Goal: Transaction & Acquisition: Book appointment/travel/reservation

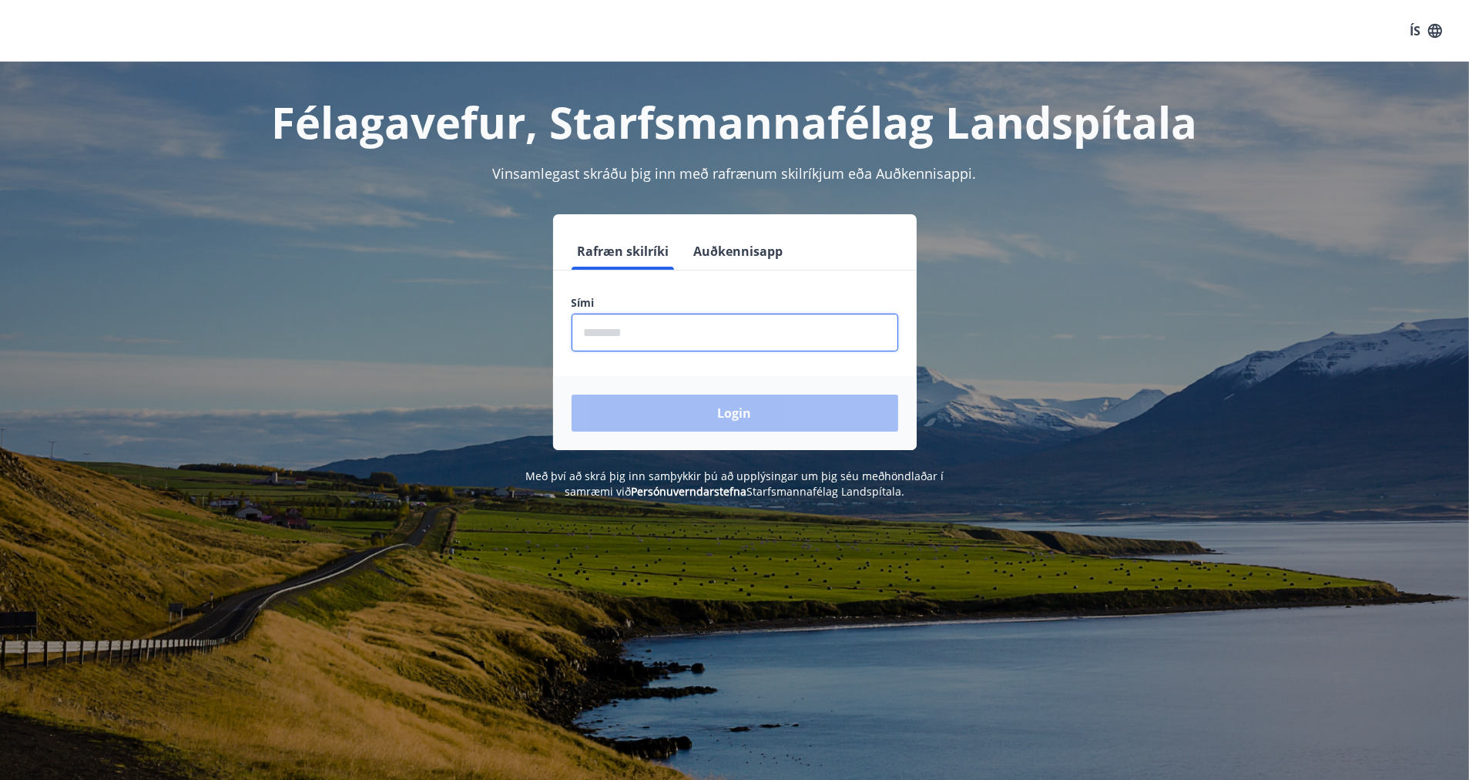
click at [681, 338] on input "phone" at bounding box center [735, 333] width 327 height 38
type input "********"
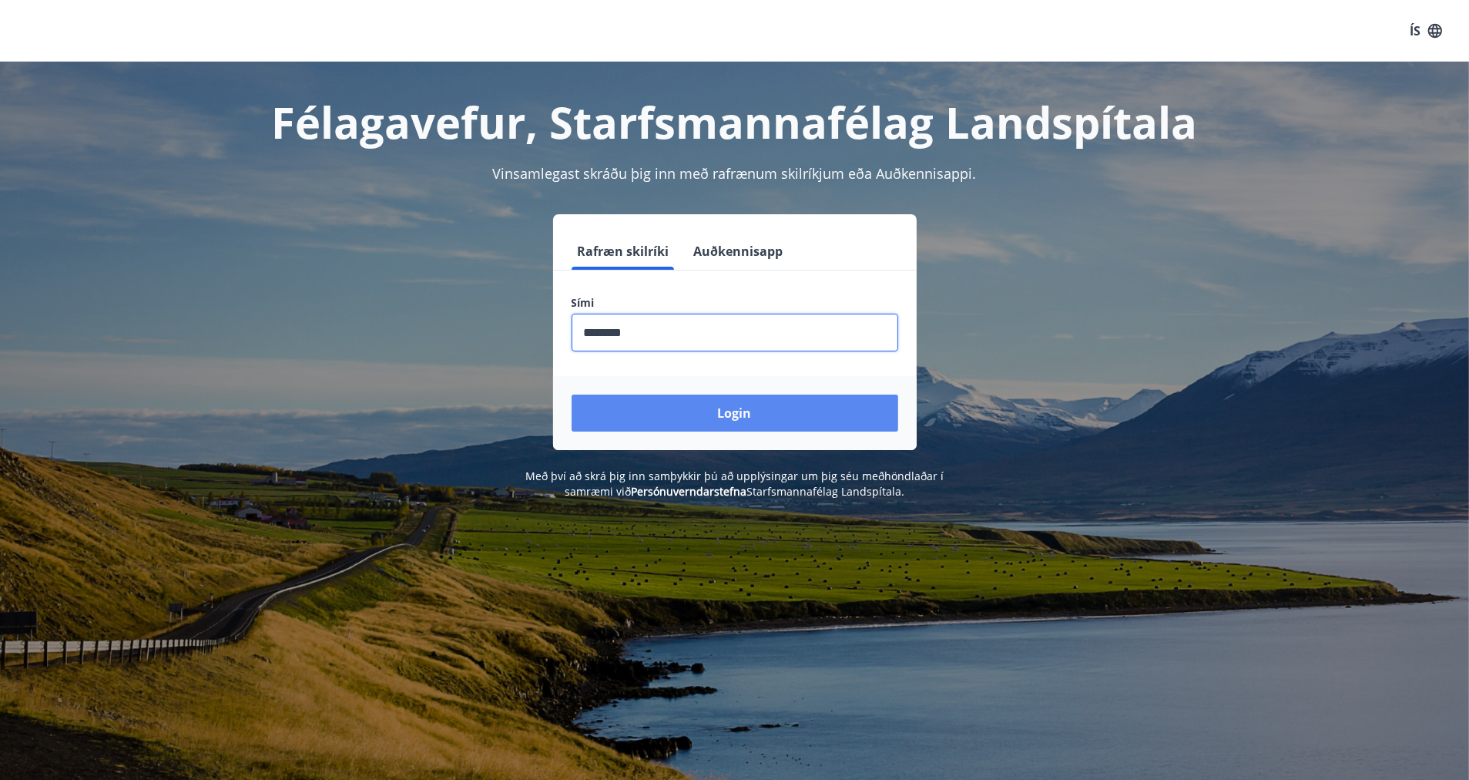
click at [750, 412] on button "Login" at bounding box center [735, 412] width 327 height 37
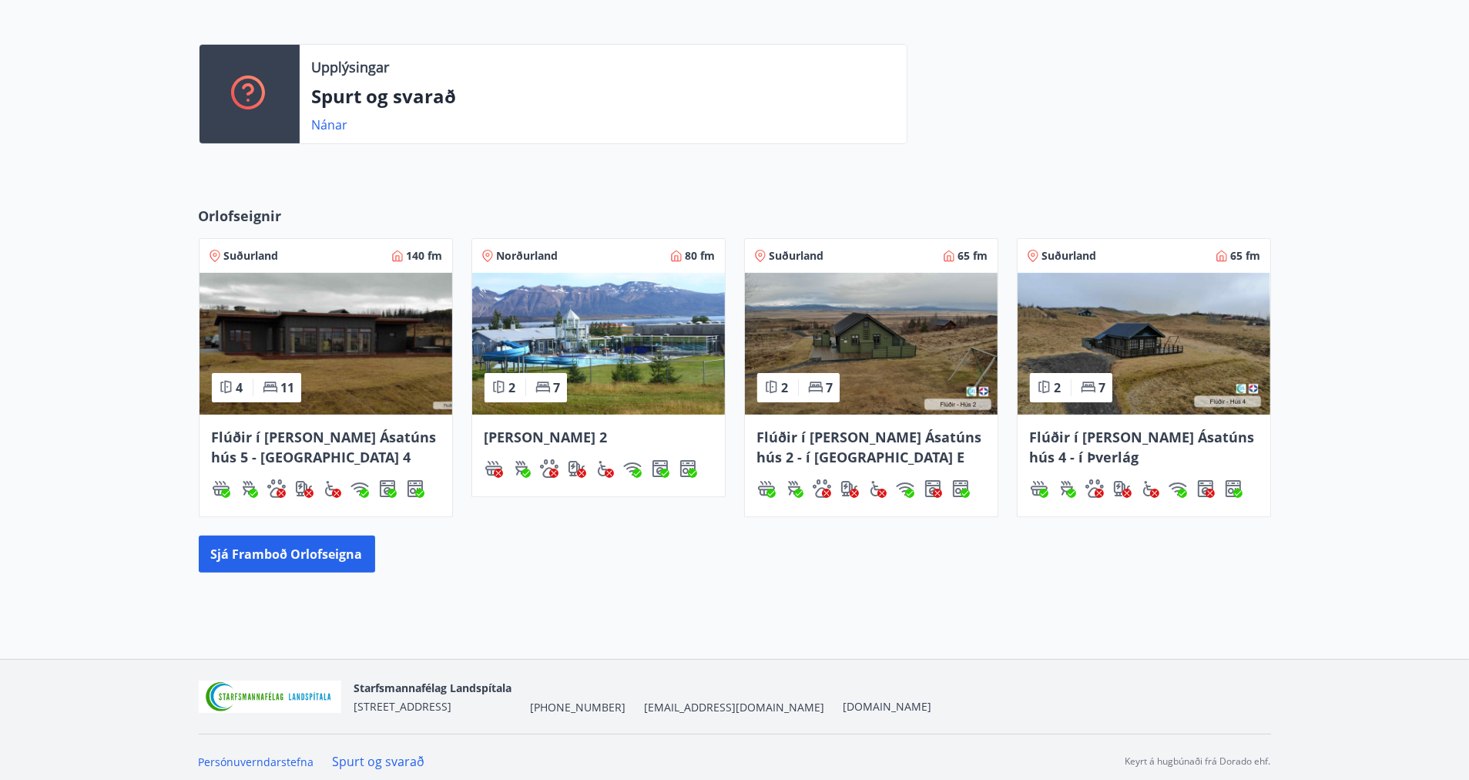
scroll to position [398, 0]
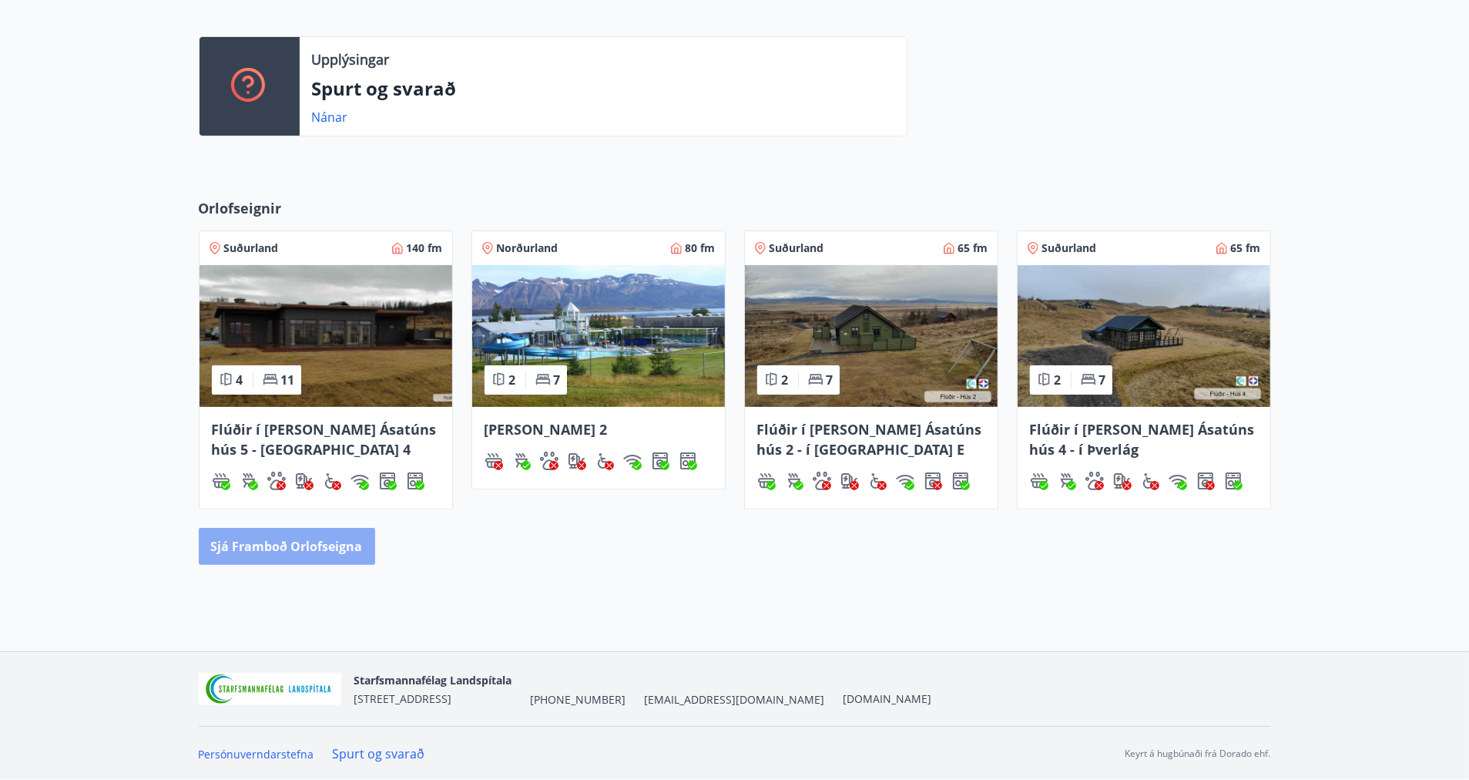
click at [309, 551] on button "Sjá framboð orlofseigna" at bounding box center [287, 546] width 176 height 37
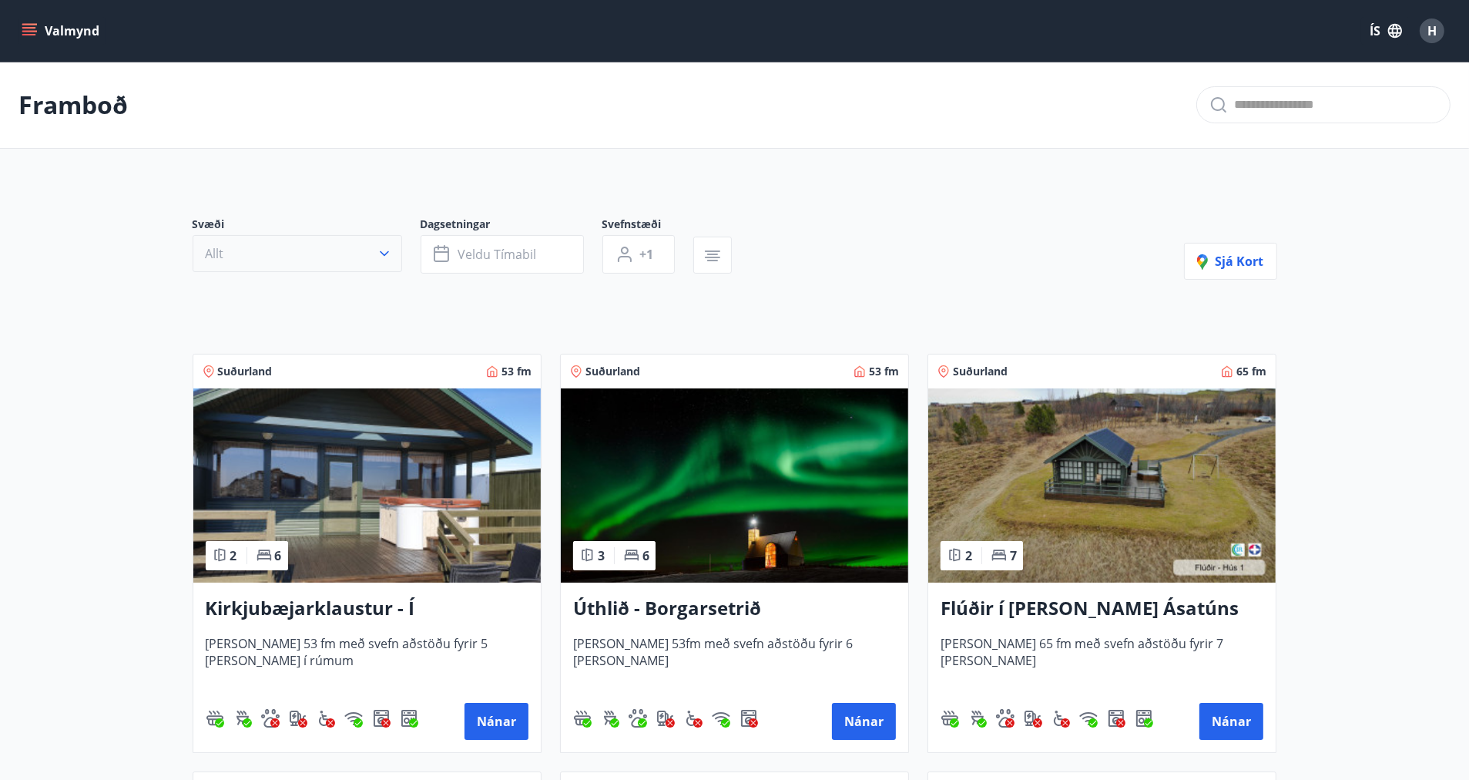
click at [381, 264] on button "Allt" at bounding box center [298, 253] width 210 height 37
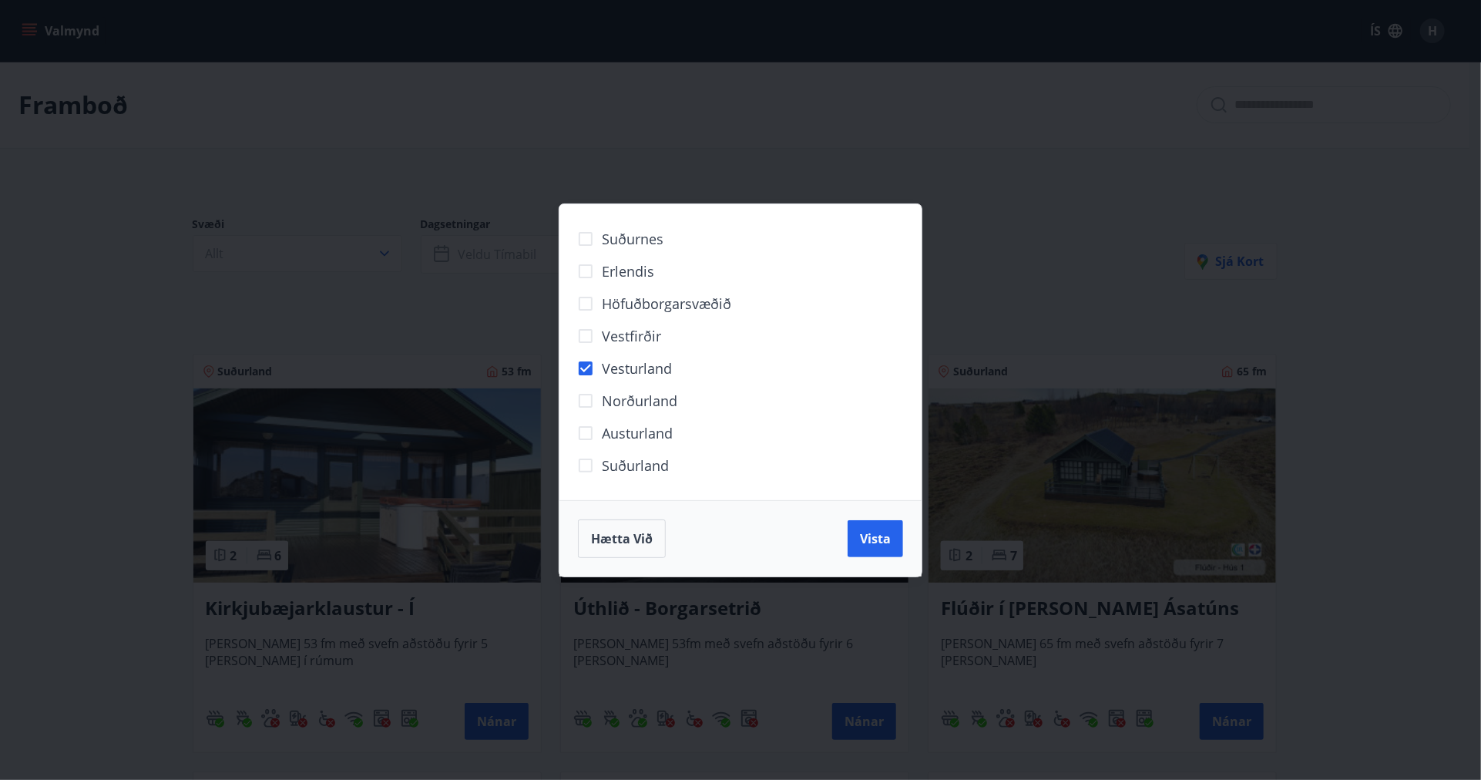
click at [873, 530] on span "Vista" at bounding box center [875, 538] width 31 height 17
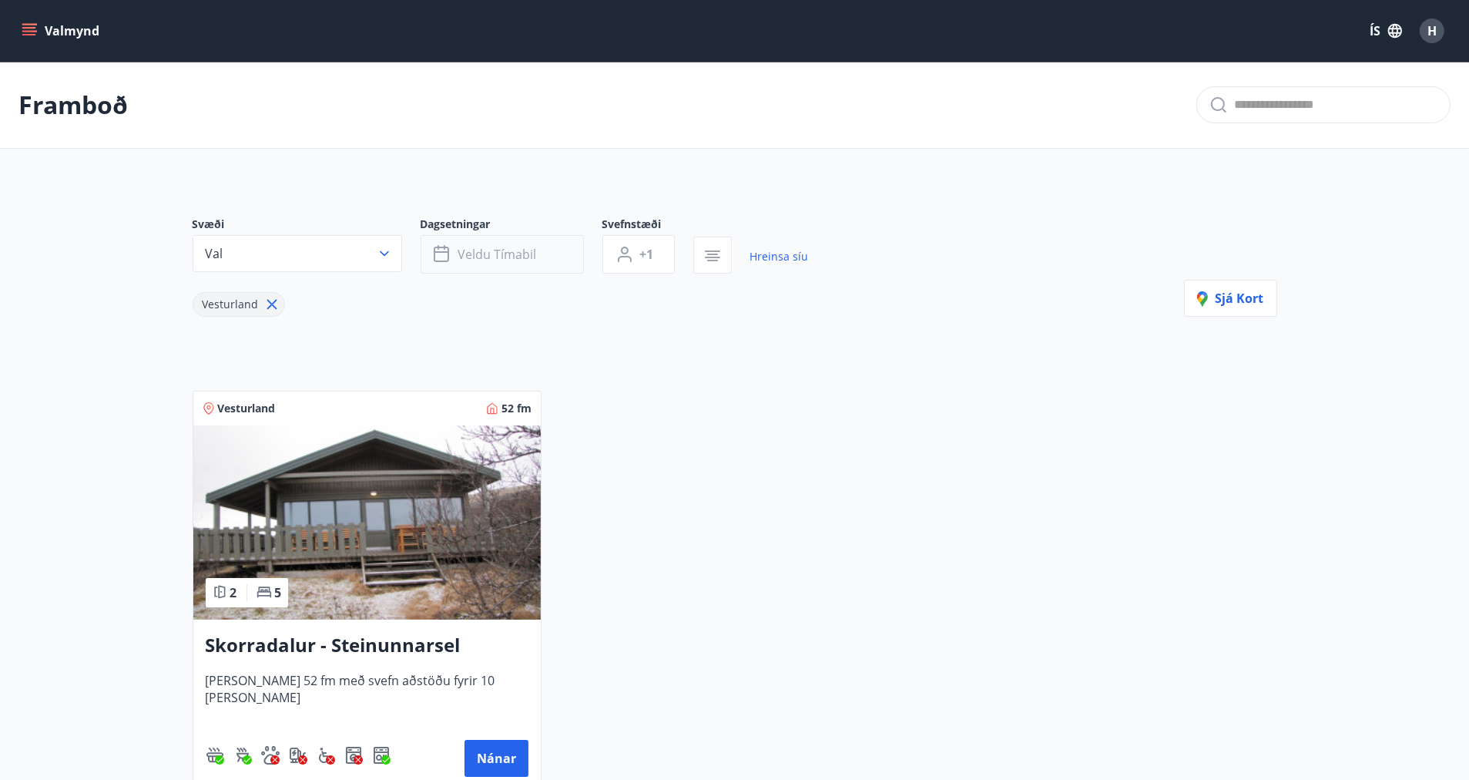
click at [501, 250] on span "Veldu tímabil" at bounding box center [497, 254] width 79 height 17
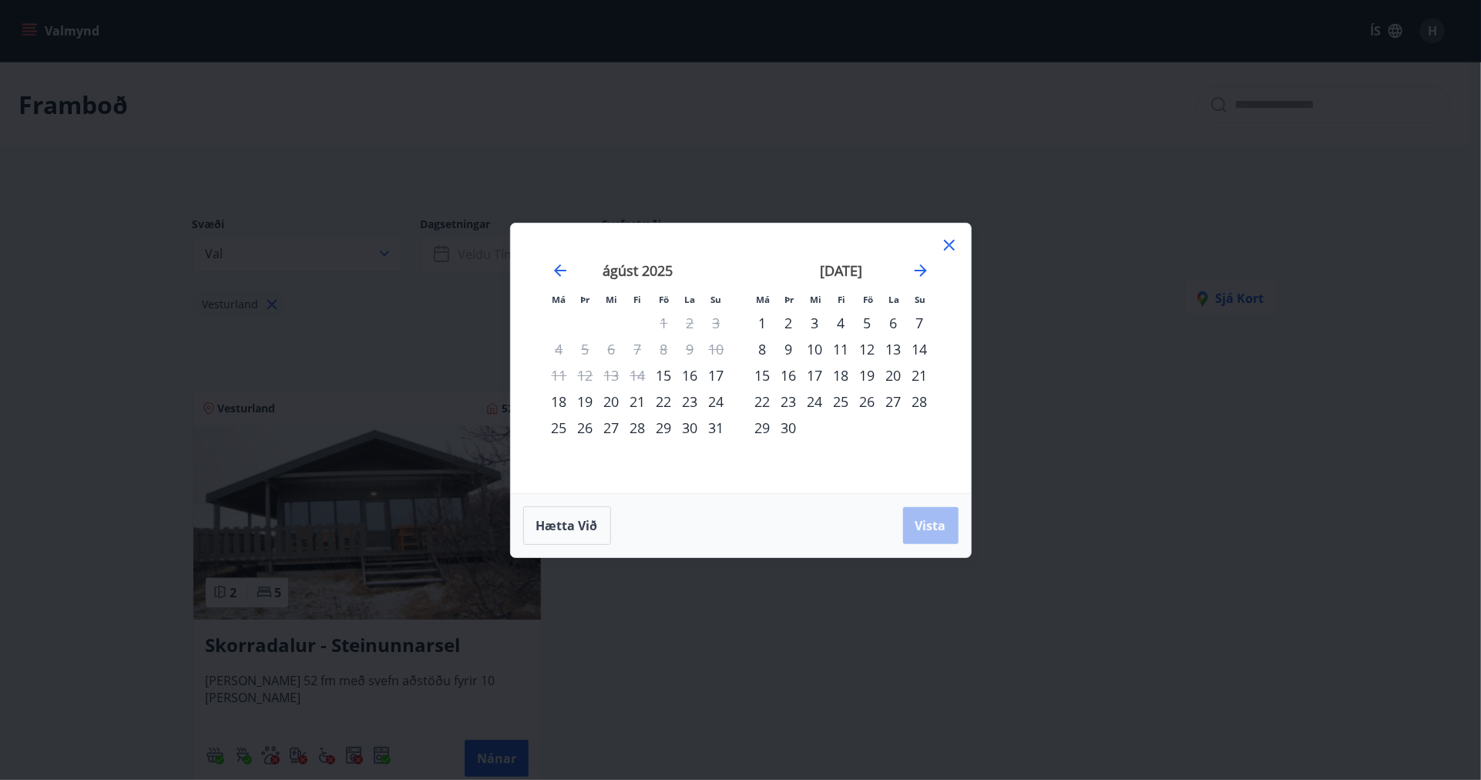
click at [663, 432] on div "29" at bounding box center [664, 427] width 26 height 26
click at [936, 527] on span "Vista" at bounding box center [930, 525] width 31 height 17
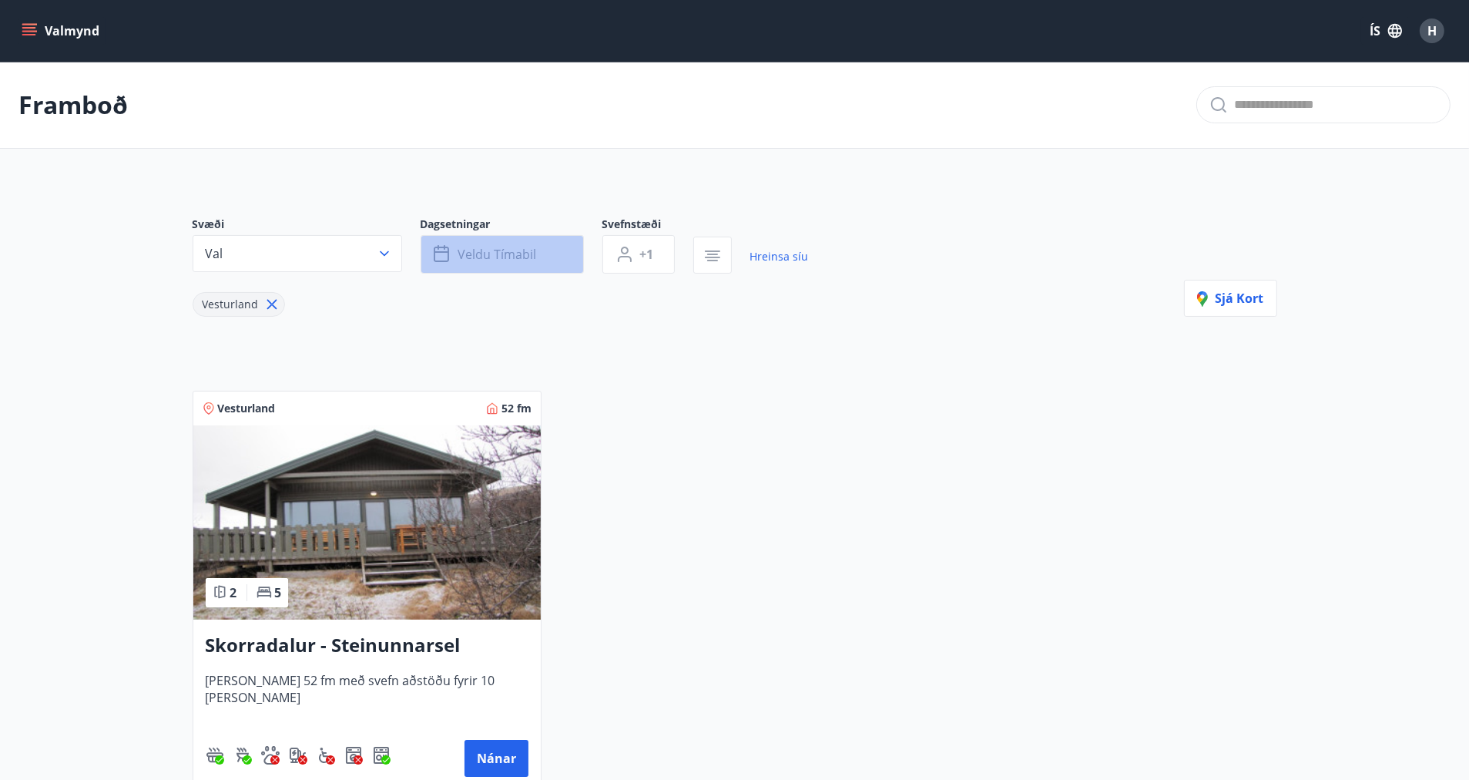
click at [515, 250] on span "Veldu tímabil" at bounding box center [497, 254] width 79 height 17
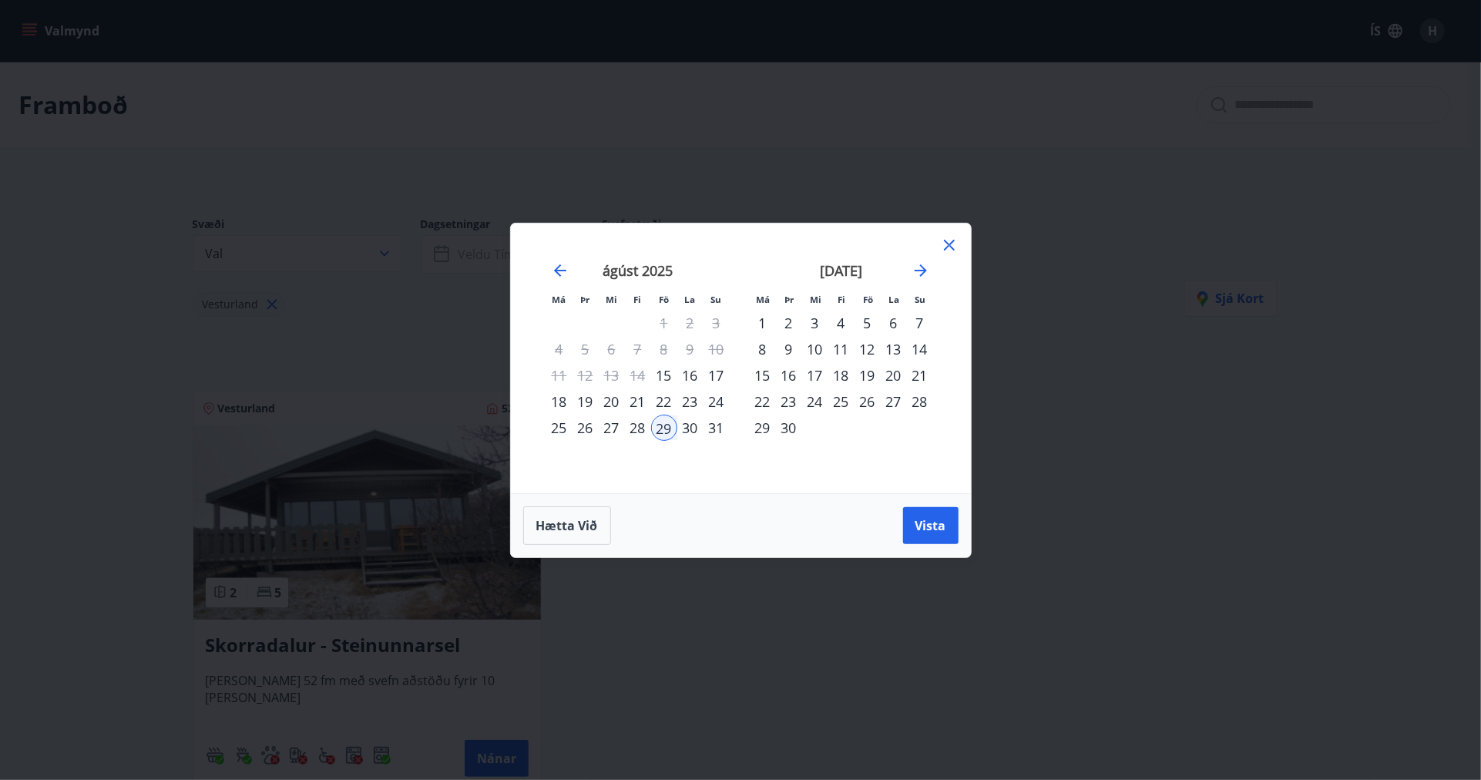
click at [714, 428] on div "31" at bounding box center [716, 427] width 26 height 26
click at [926, 519] on span "Vista" at bounding box center [930, 525] width 31 height 17
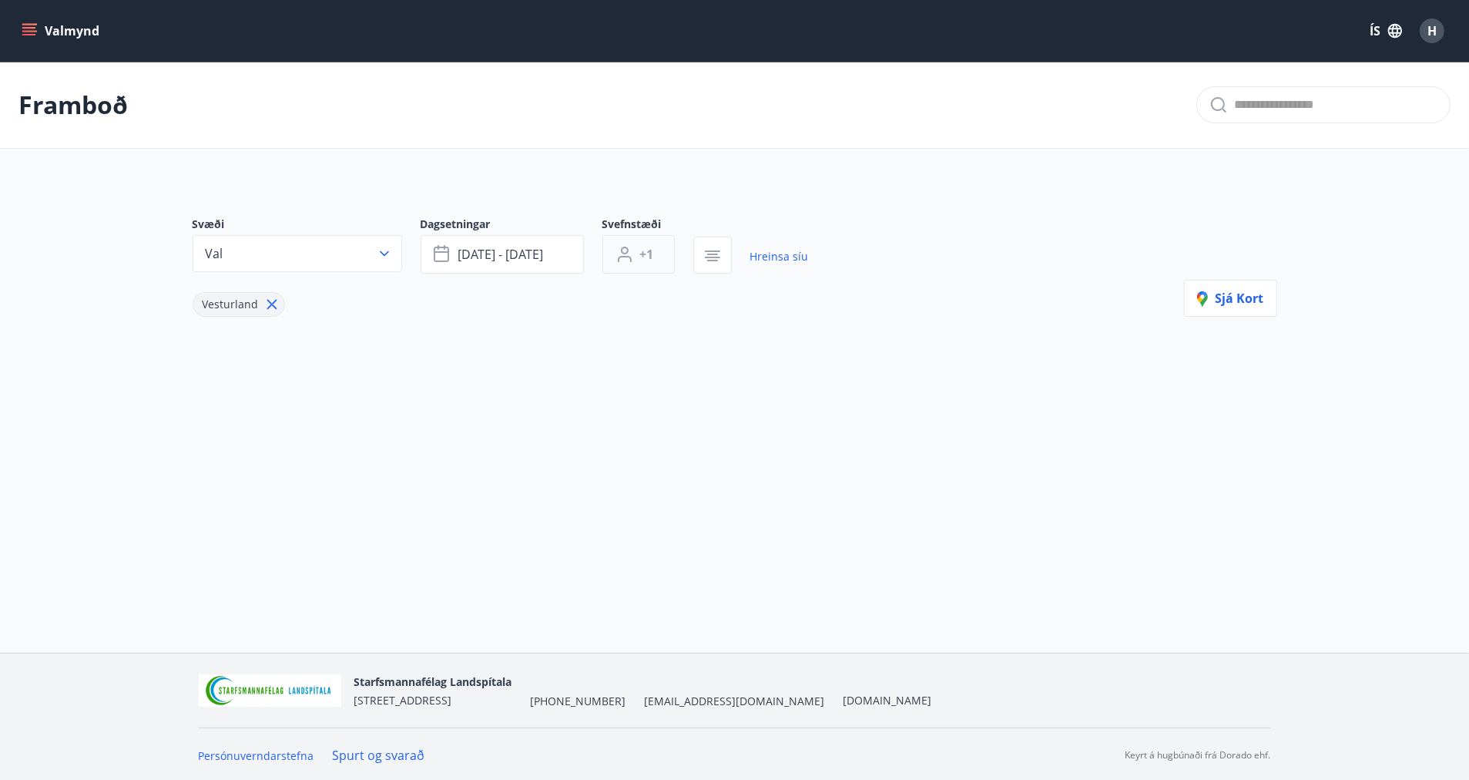
click at [653, 263] on button "+1" at bounding box center [638, 254] width 72 height 39
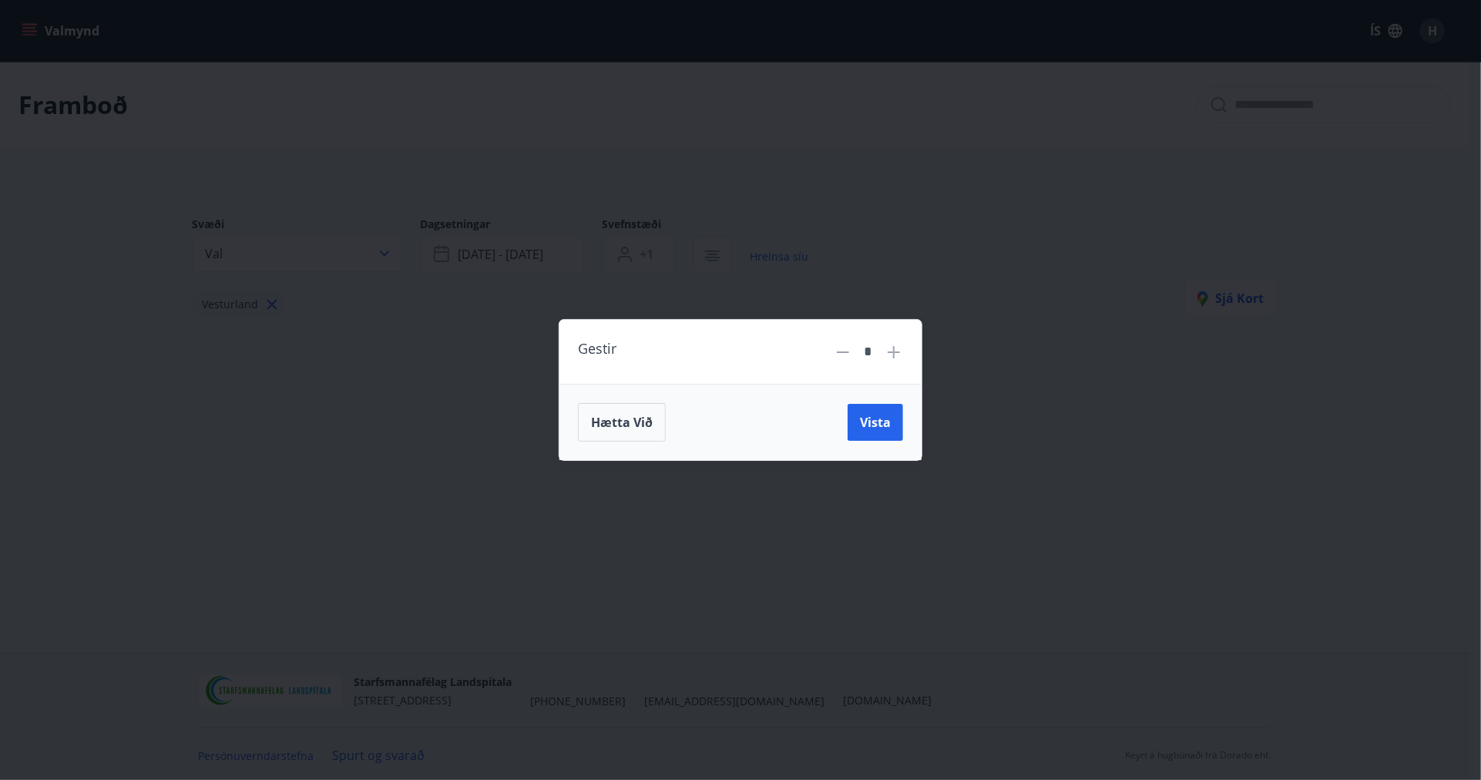
click at [891, 353] on icon at bounding box center [893, 352] width 18 height 18
click at [884, 431] on button "Vista" at bounding box center [874, 422] width 55 height 37
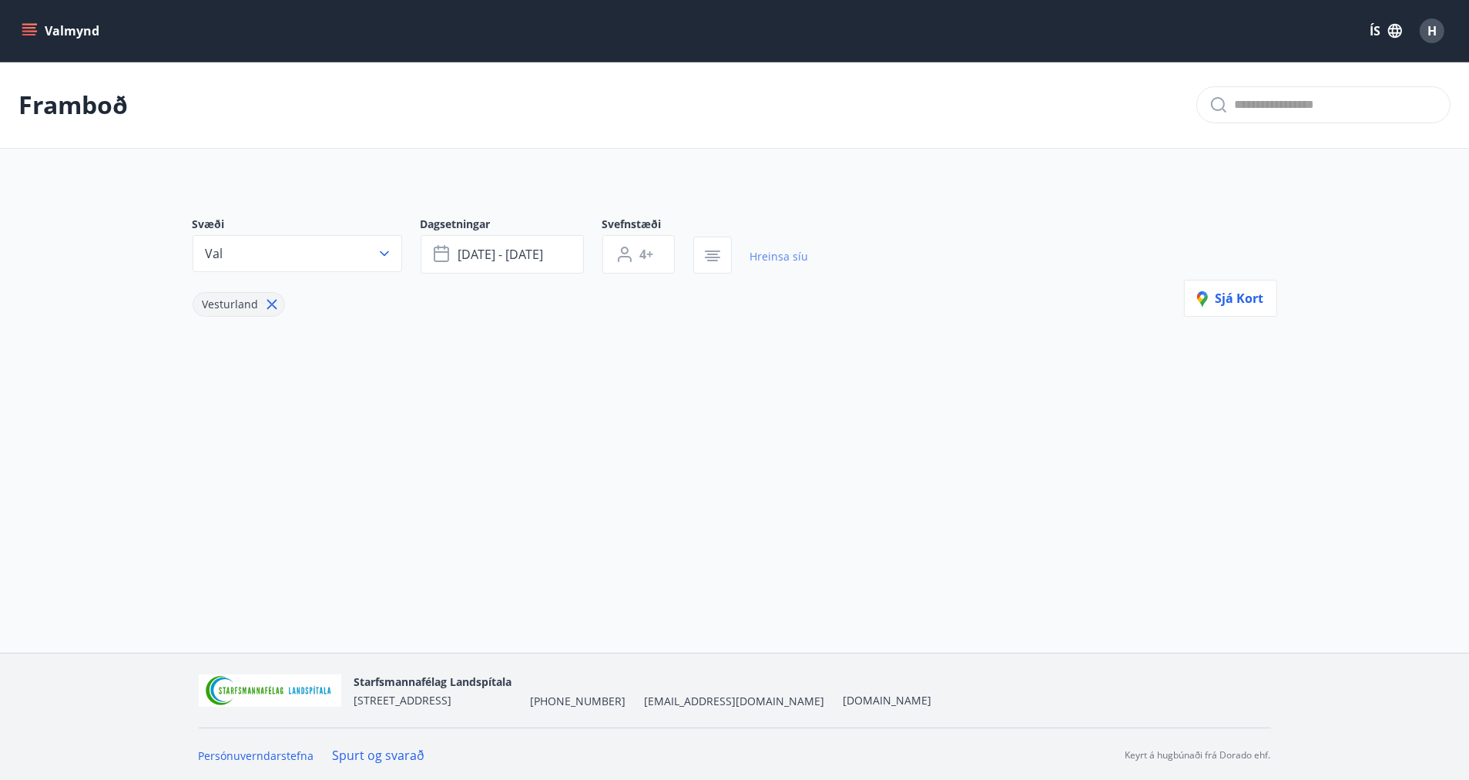
click at [783, 258] on link "Hreinsa síu" at bounding box center [779, 257] width 59 height 34
type input "*"
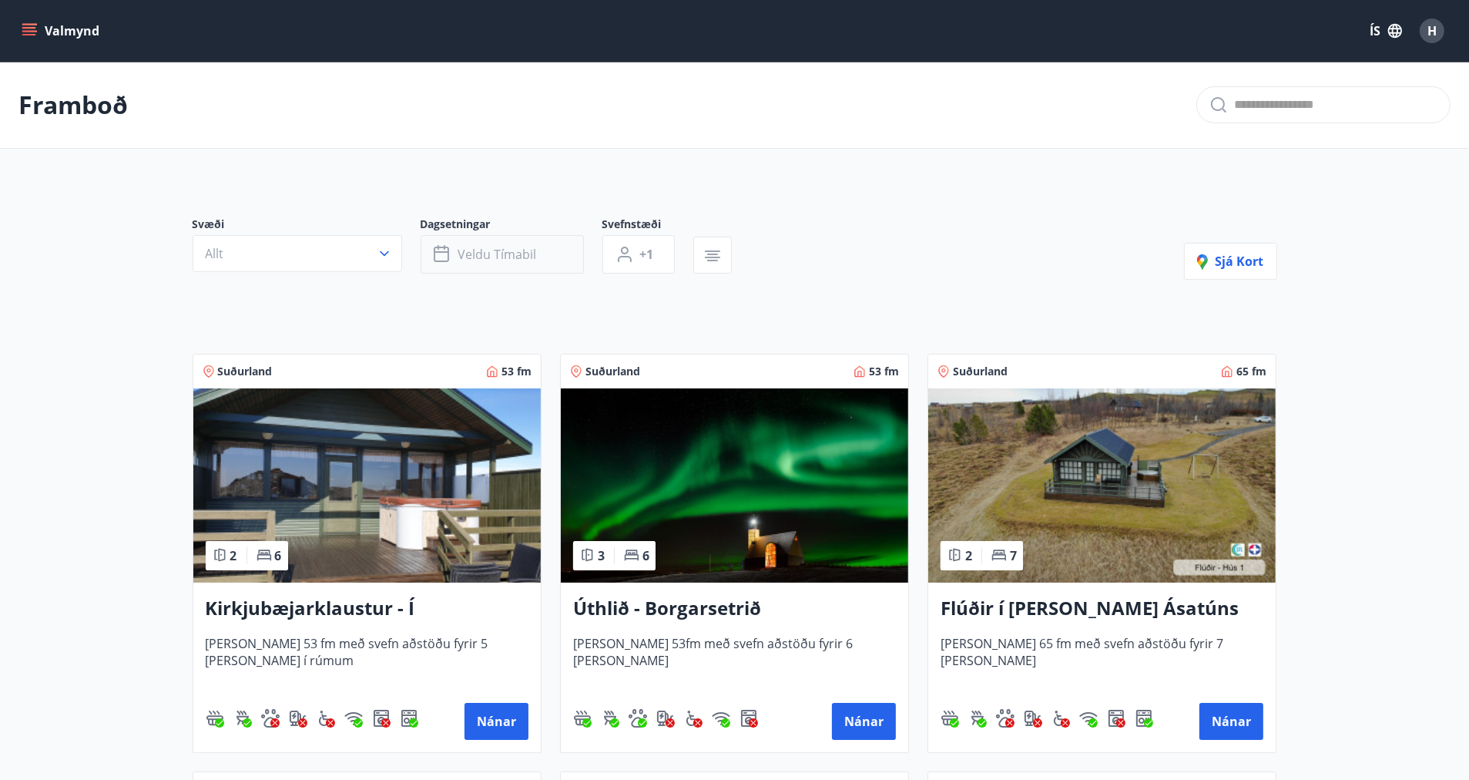
click at [540, 257] on button "Veldu tímabil" at bounding box center [502, 254] width 163 height 39
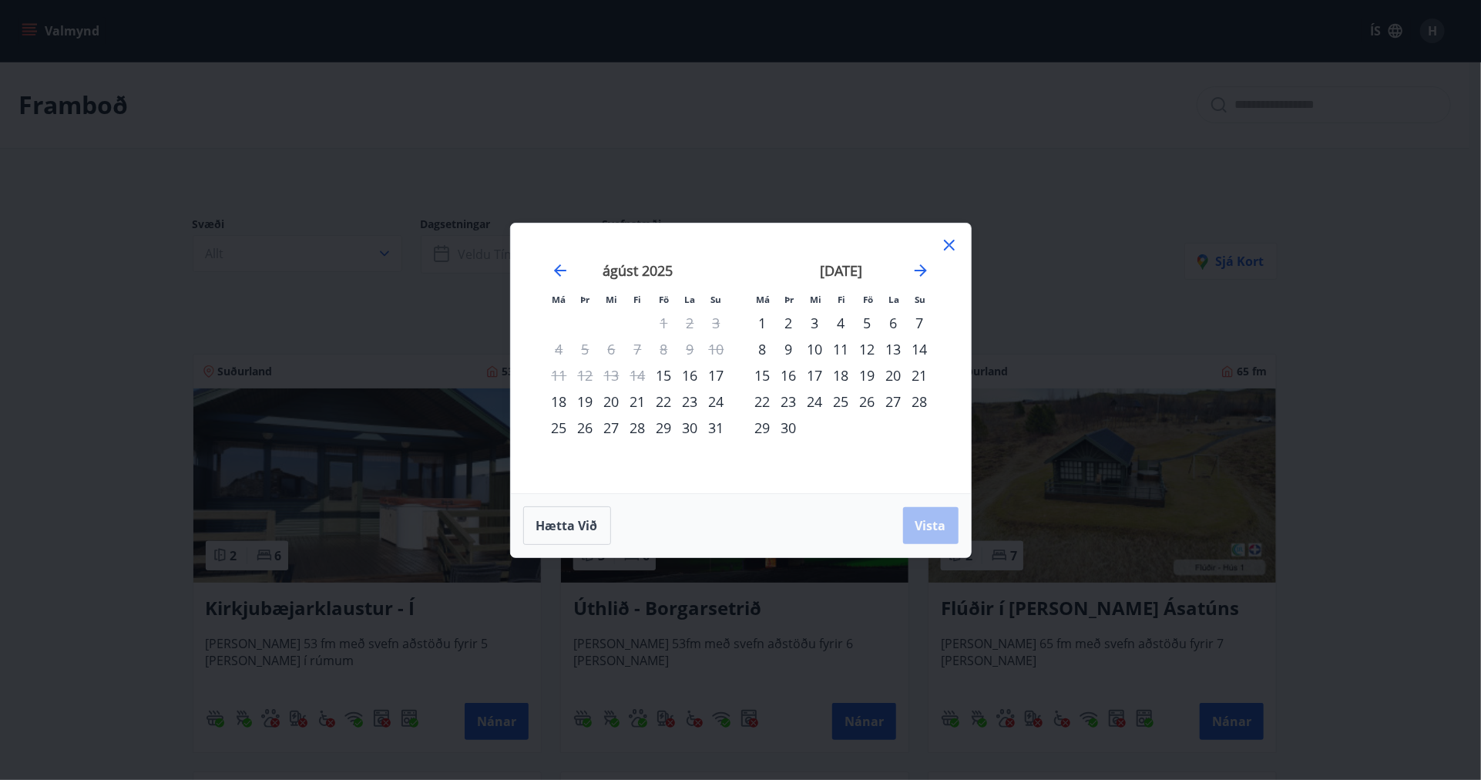
click at [663, 399] on div "22" at bounding box center [664, 401] width 26 height 26
click at [664, 403] on div "22" at bounding box center [664, 401] width 26 height 26
click at [665, 433] on div "29" at bounding box center [664, 427] width 26 height 26
click at [663, 425] on div "29" at bounding box center [664, 427] width 26 height 26
drag, startPoint x: 558, startPoint y: 430, endPoint x: 663, endPoint y: 431, distance: 104.8
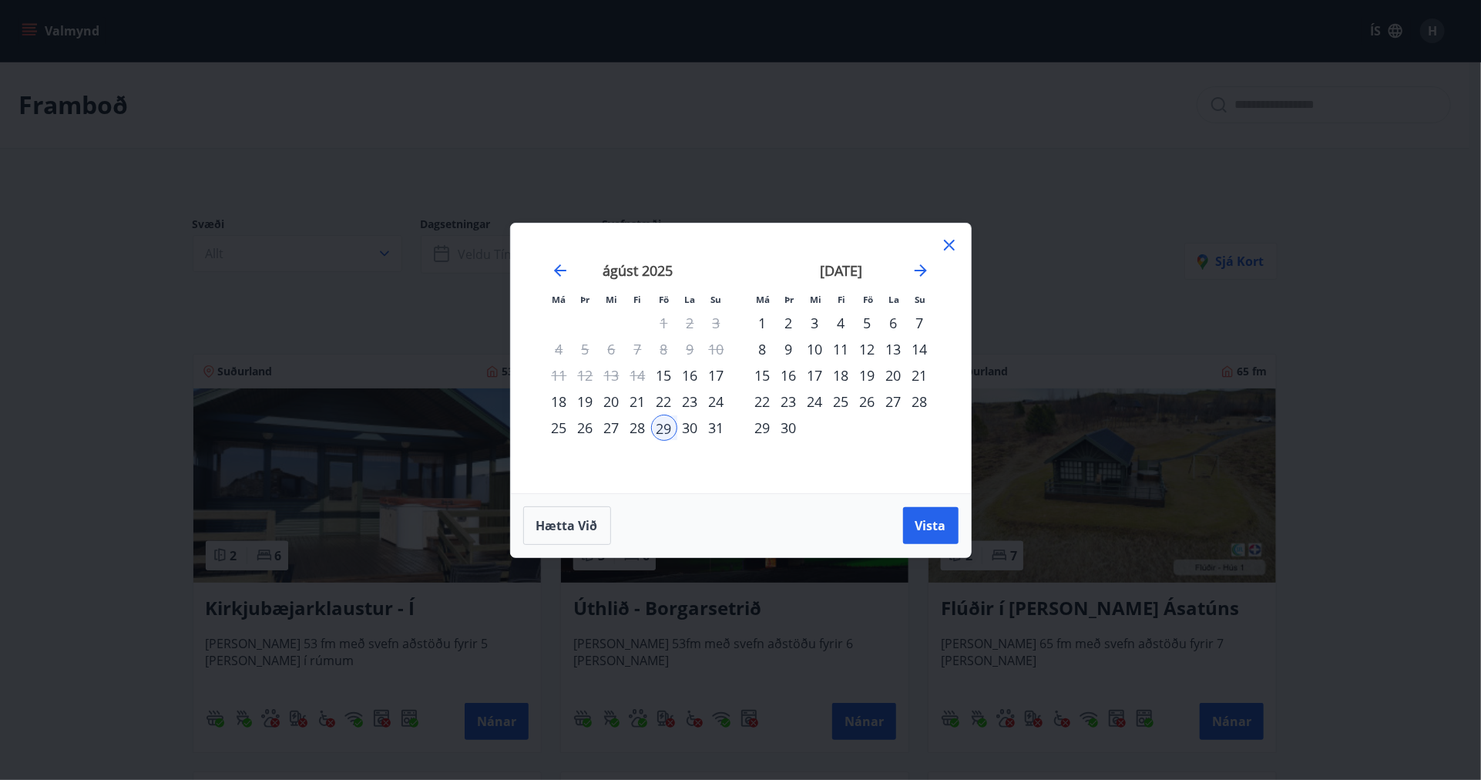
click at [562, 430] on div "25" at bounding box center [559, 427] width 26 height 26
click at [715, 425] on div "31" at bounding box center [716, 427] width 26 height 26
click at [921, 523] on span "Vista" at bounding box center [930, 525] width 31 height 17
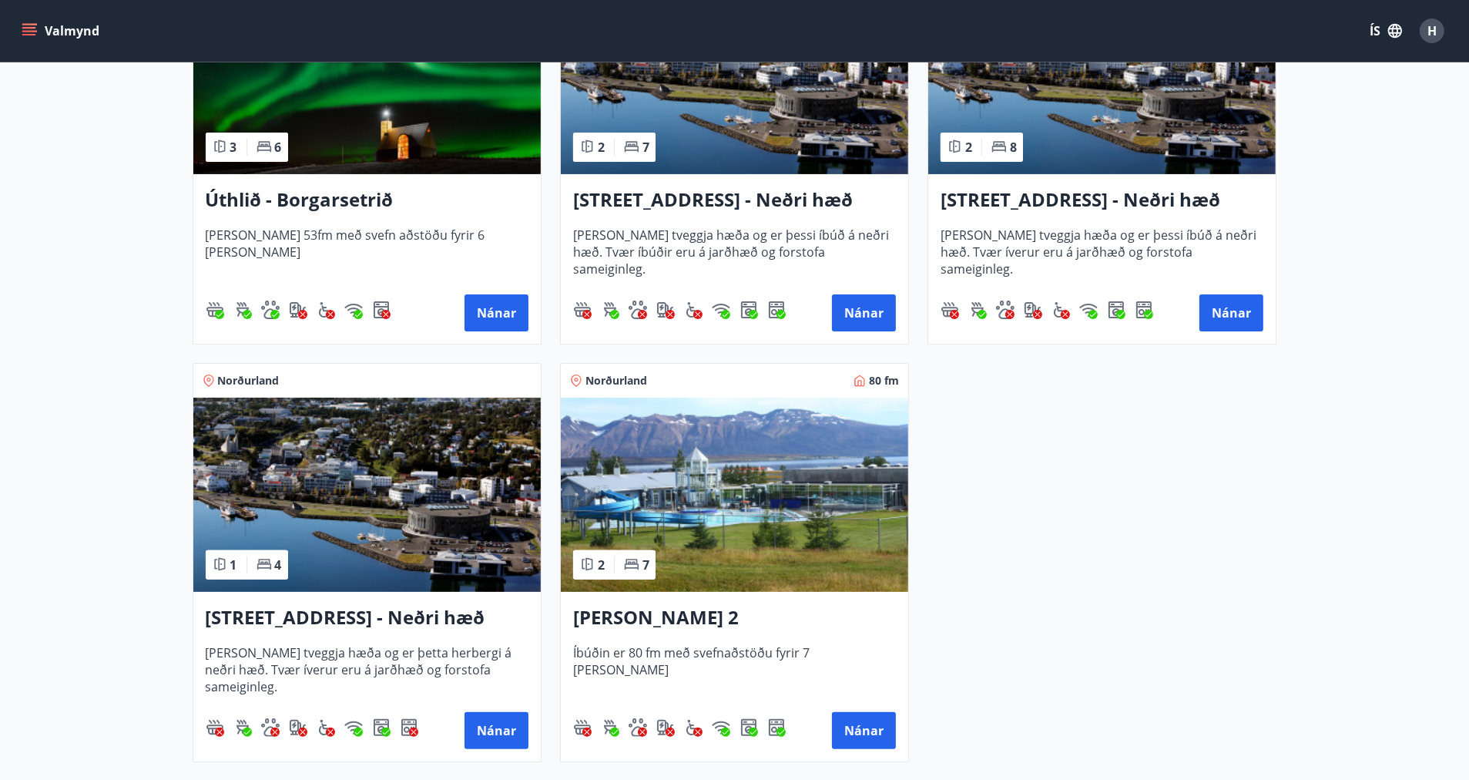
scroll to position [385, 0]
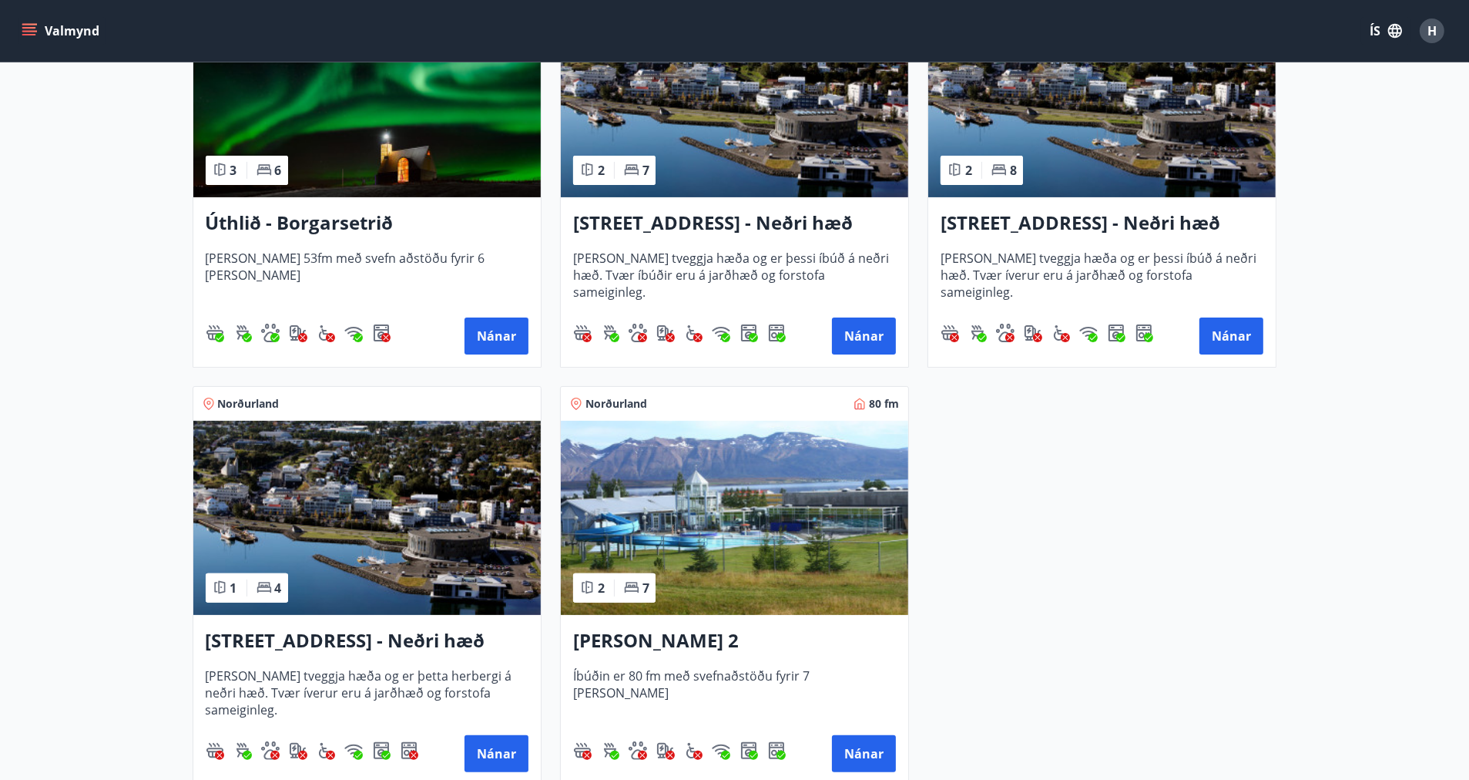
click at [696, 229] on h3 "[STREET_ADDRESS] - Neðri hæð íbúð 3" at bounding box center [734, 224] width 323 height 28
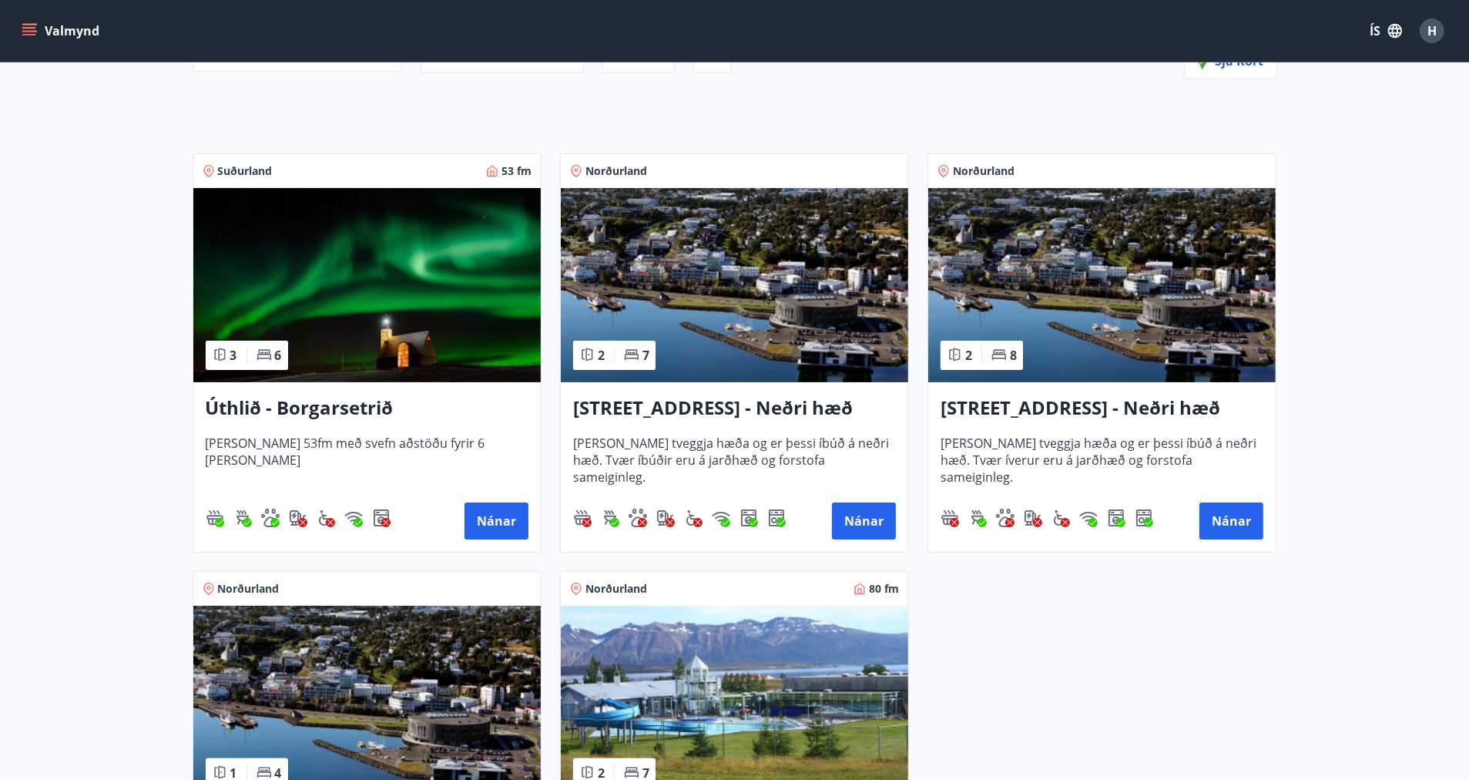
scroll to position [154, 0]
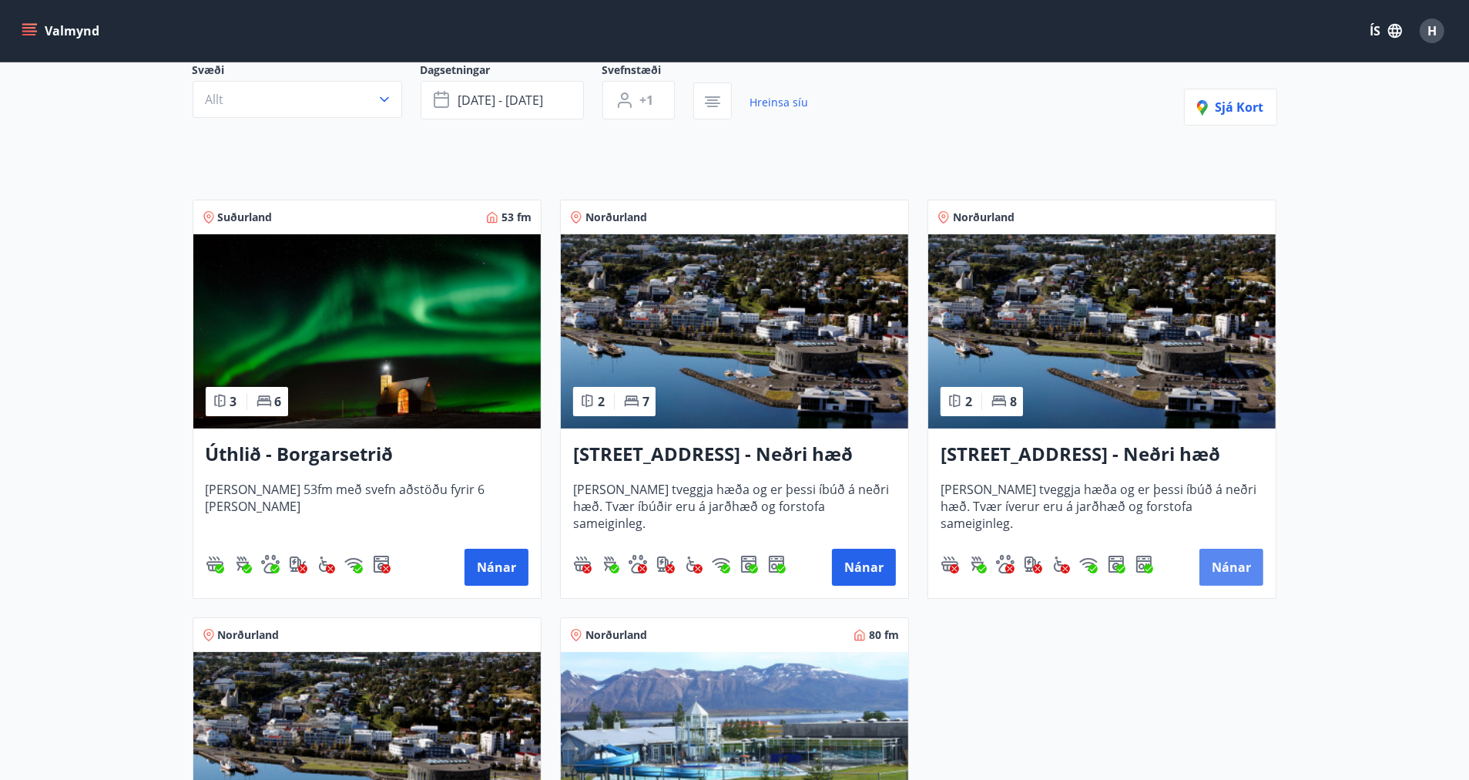
click at [1239, 563] on button "Nánar" at bounding box center [1231, 566] width 64 height 37
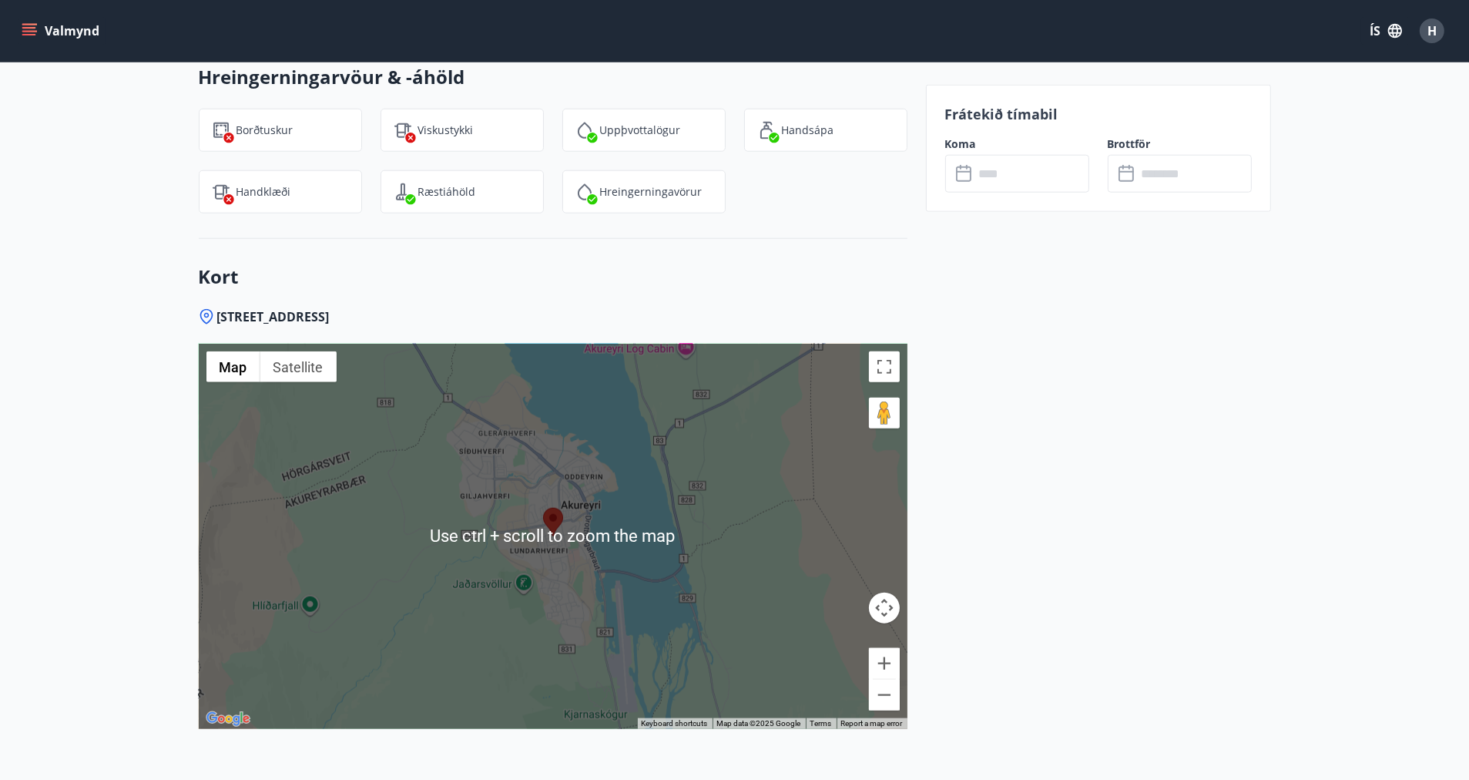
scroll to position [2080, 0]
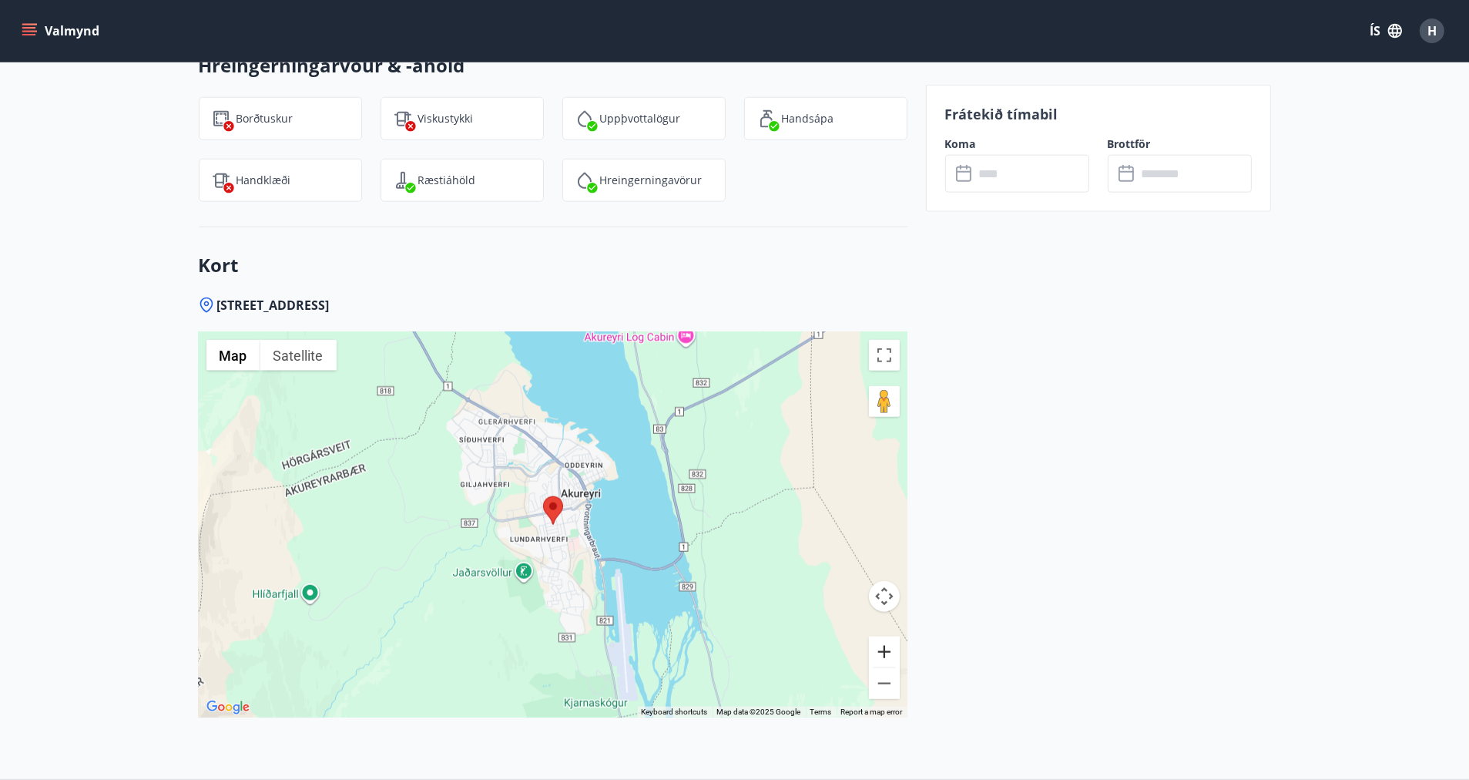
click at [883, 655] on button "Zoom in" at bounding box center [884, 651] width 31 height 31
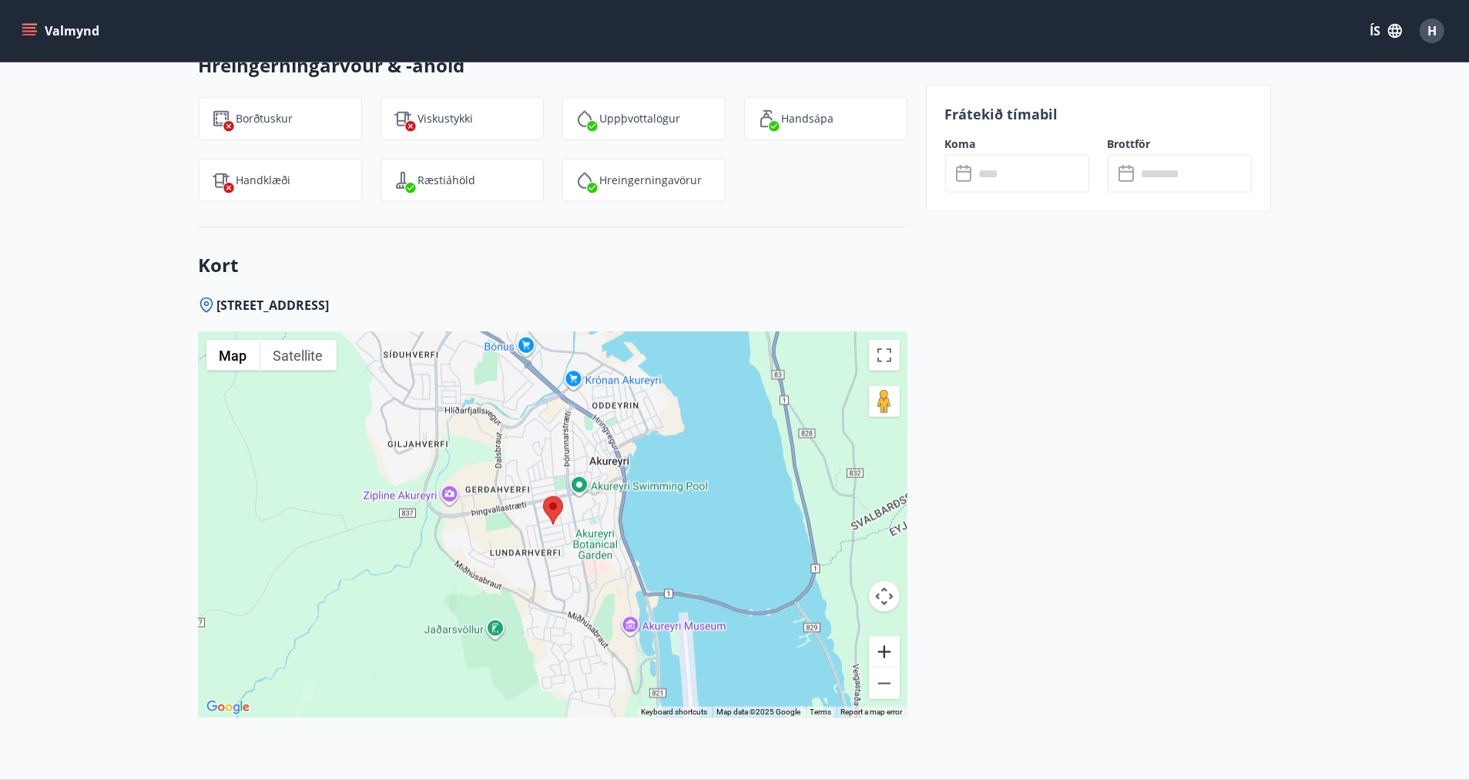
click at [883, 655] on button "Zoom in" at bounding box center [884, 651] width 31 height 31
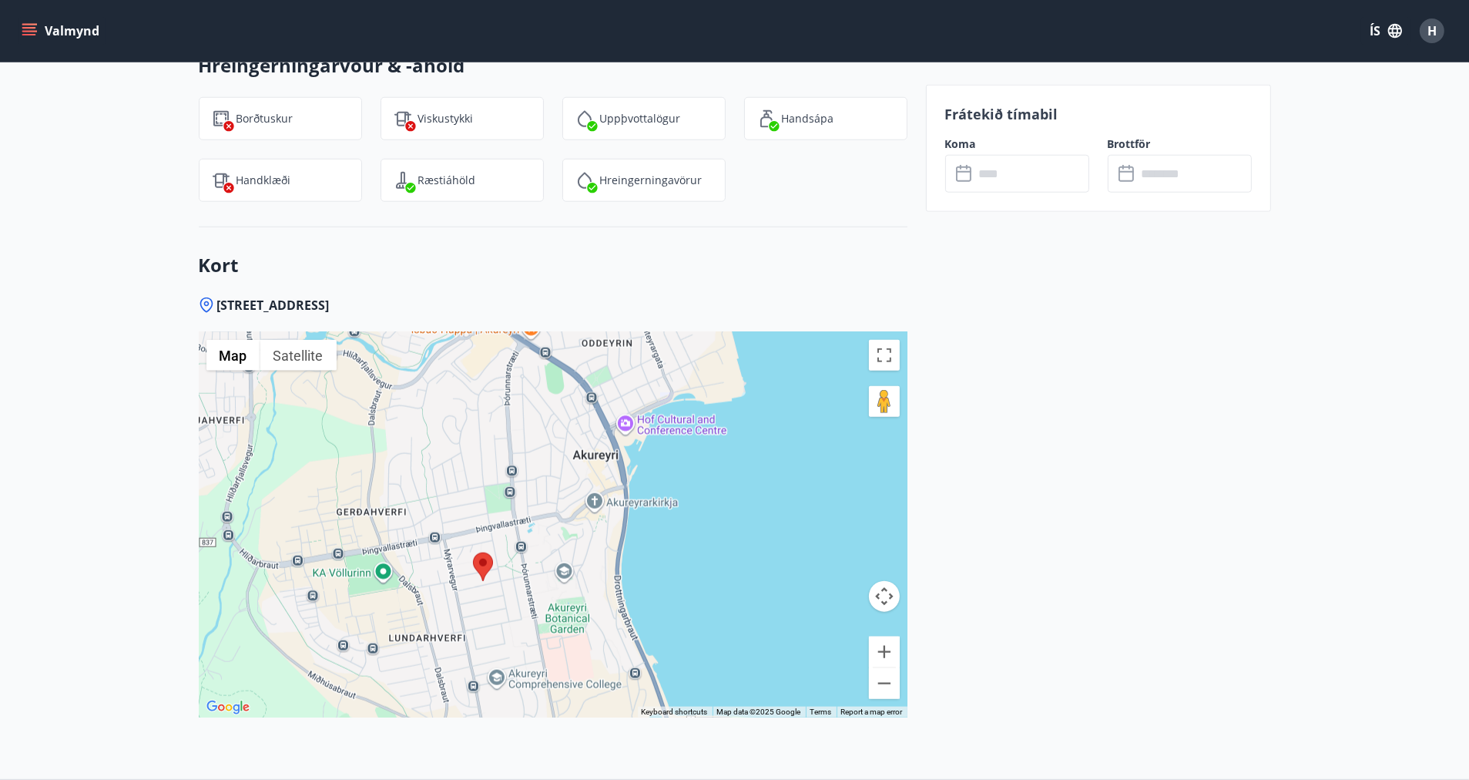
drag, startPoint x: 676, startPoint y: 514, endPoint x: 604, endPoint y: 570, distance: 91.1
click at [604, 570] on div at bounding box center [553, 524] width 709 height 385
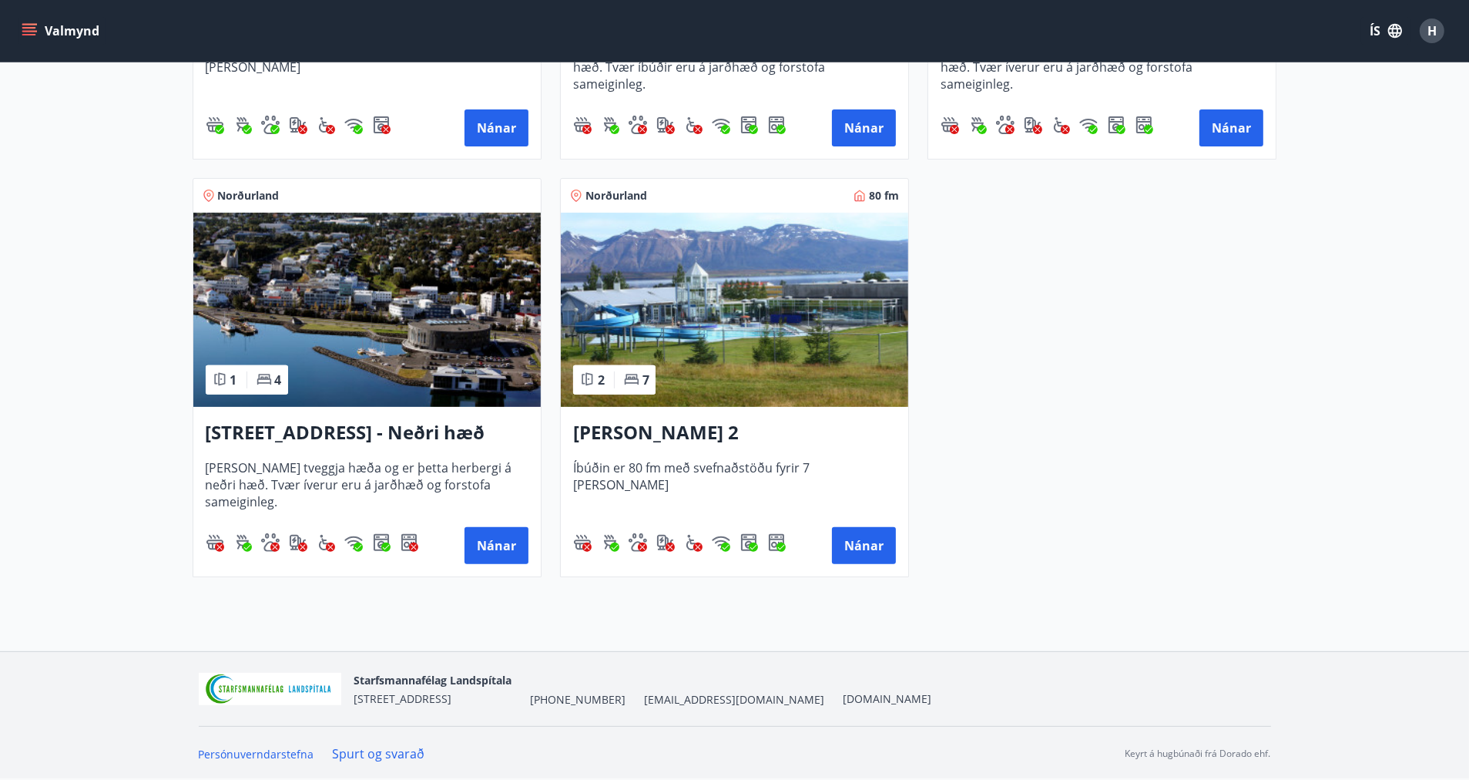
click at [740, 327] on img at bounding box center [734, 310] width 347 height 194
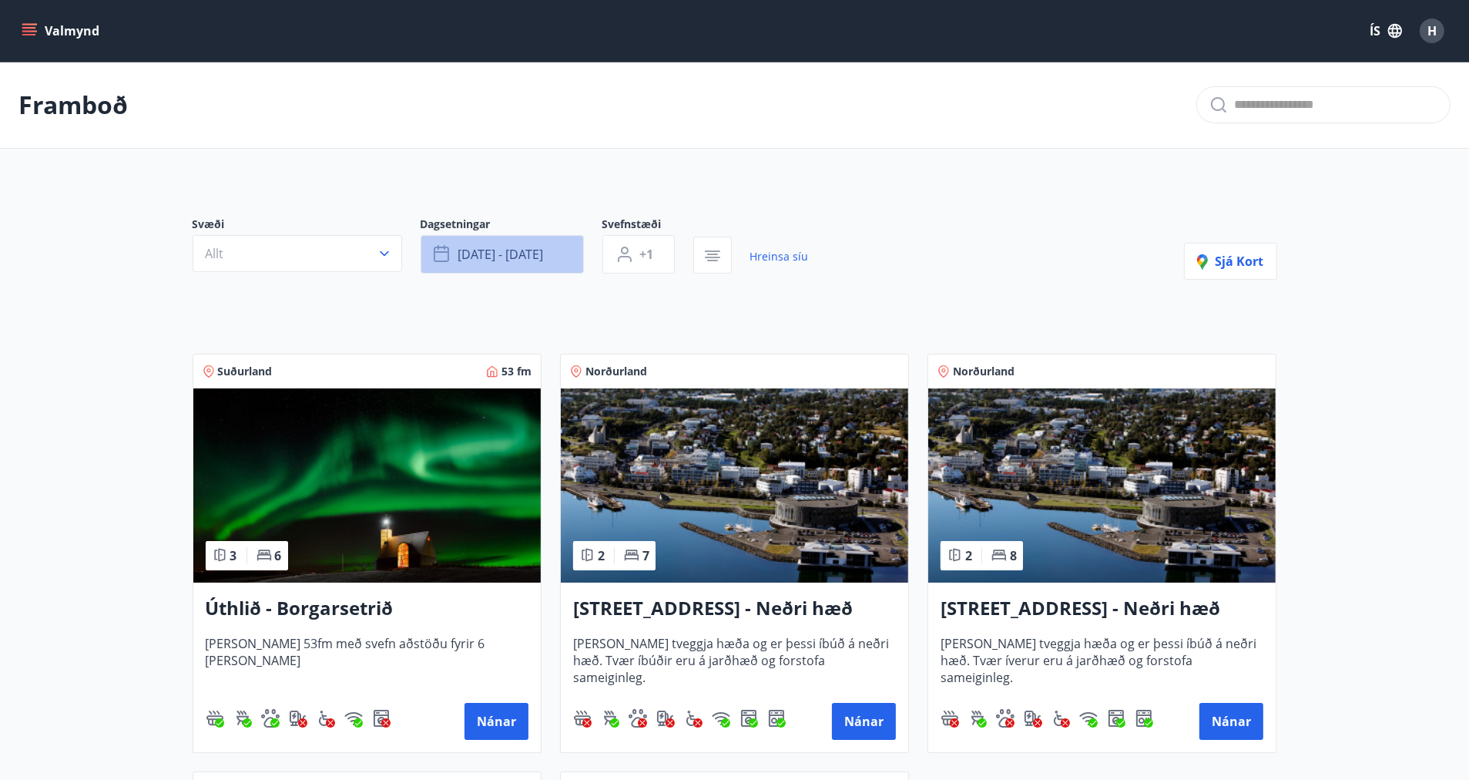
click at [560, 250] on button "[DATE] - [DATE]" at bounding box center [502, 254] width 163 height 39
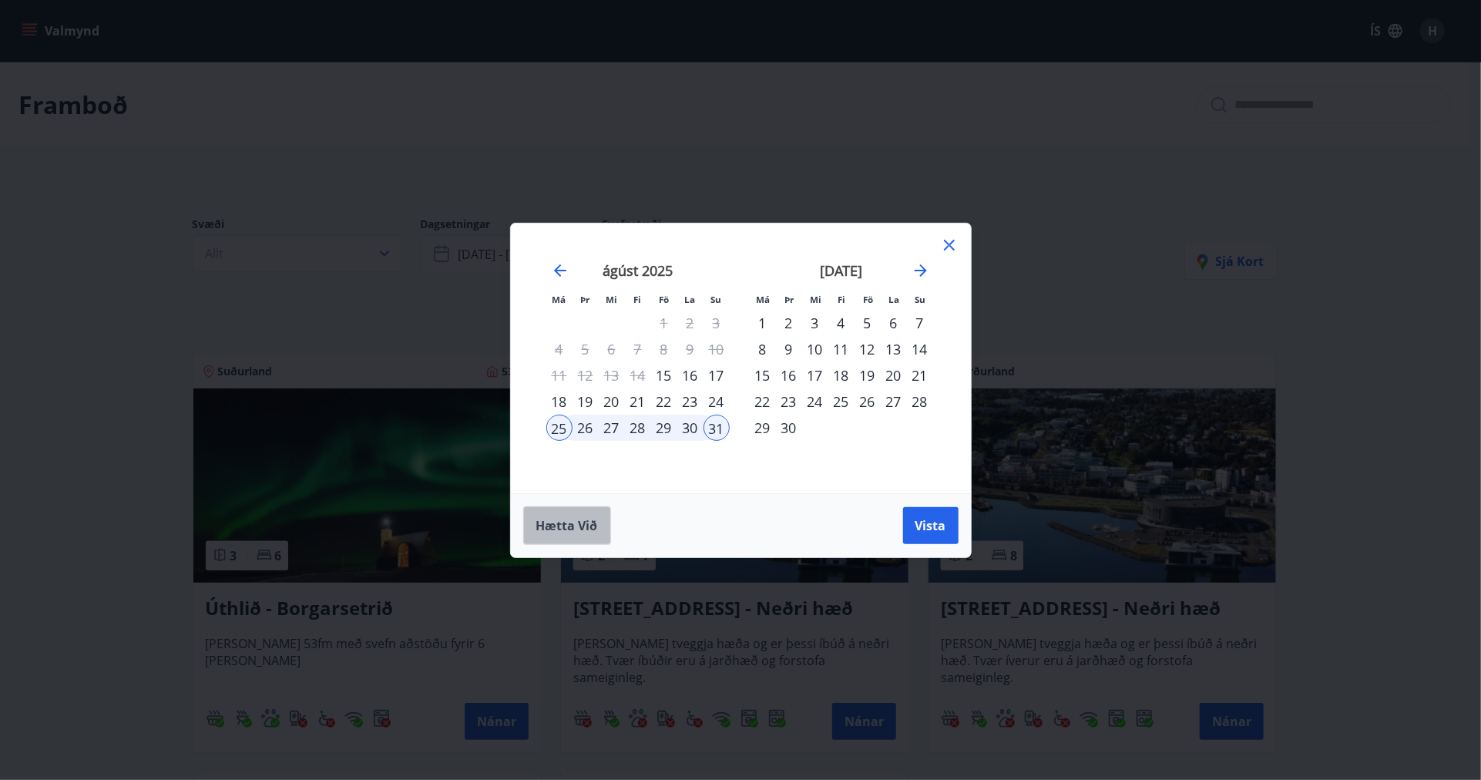
click at [572, 535] on button "Hætta við" at bounding box center [567, 525] width 88 height 39
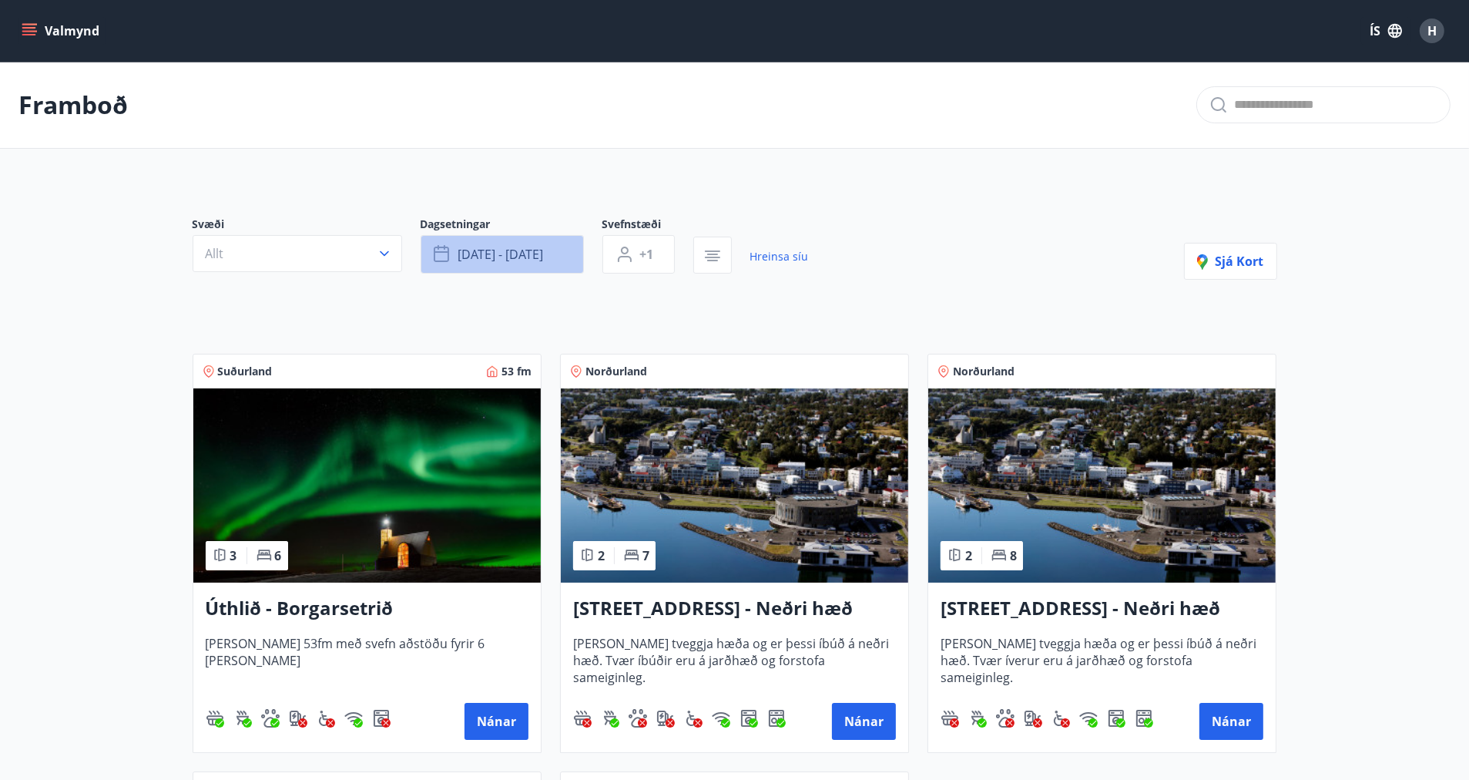
click at [543, 247] on span "[DATE] - [DATE]" at bounding box center [501, 254] width 86 height 17
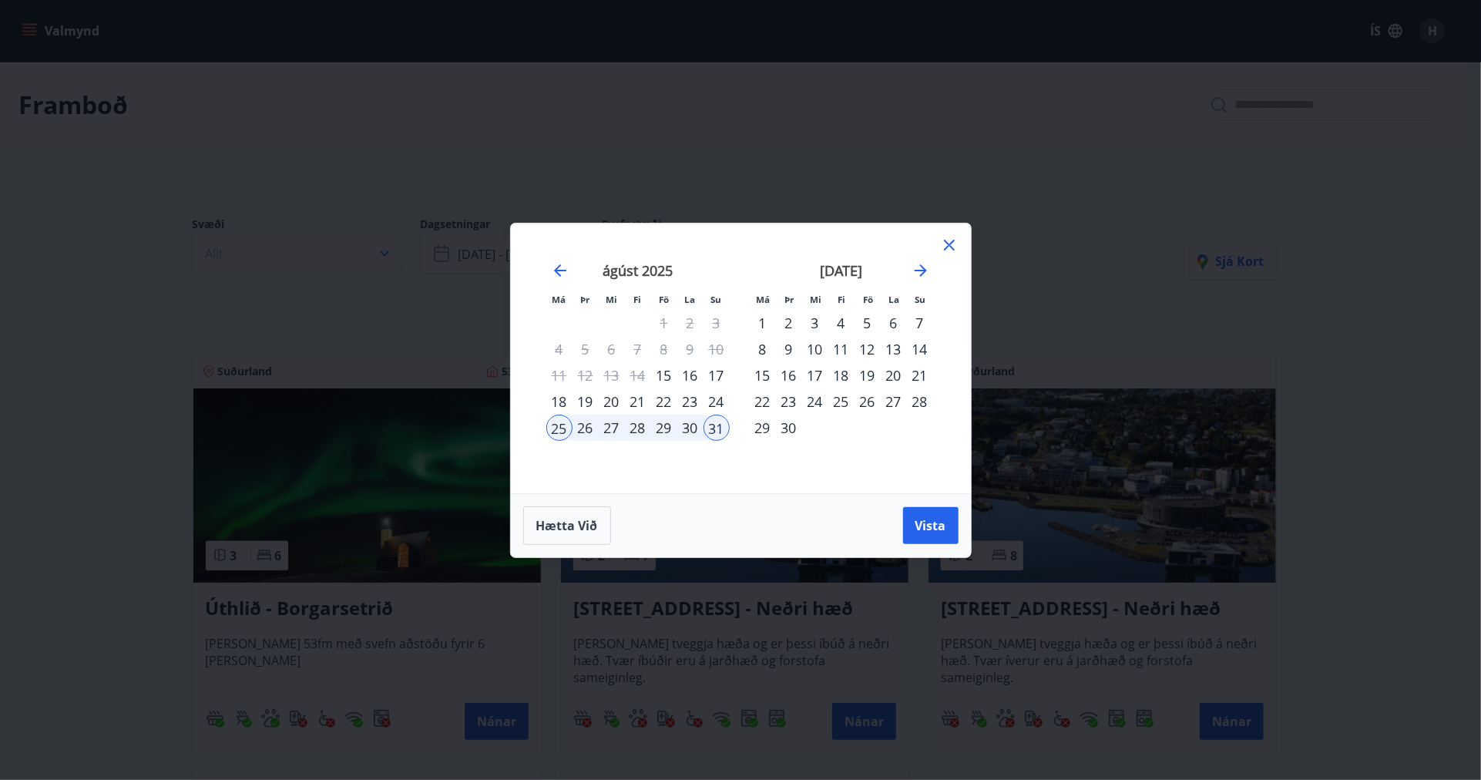
click at [722, 429] on div "31" at bounding box center [716, 427] width 26 height 26
click at [700, 468] on div "[DATE] 1 2 3 4 5 6 7 8 9 10 11 12 13 14 15 16 17 18 19 20 21 22 23 24 25 26 27 …" at bounding box center [637, 368] width 203 height 253
click at [940, 249] on icon at bounding box center [949, 245] width 18 height 18
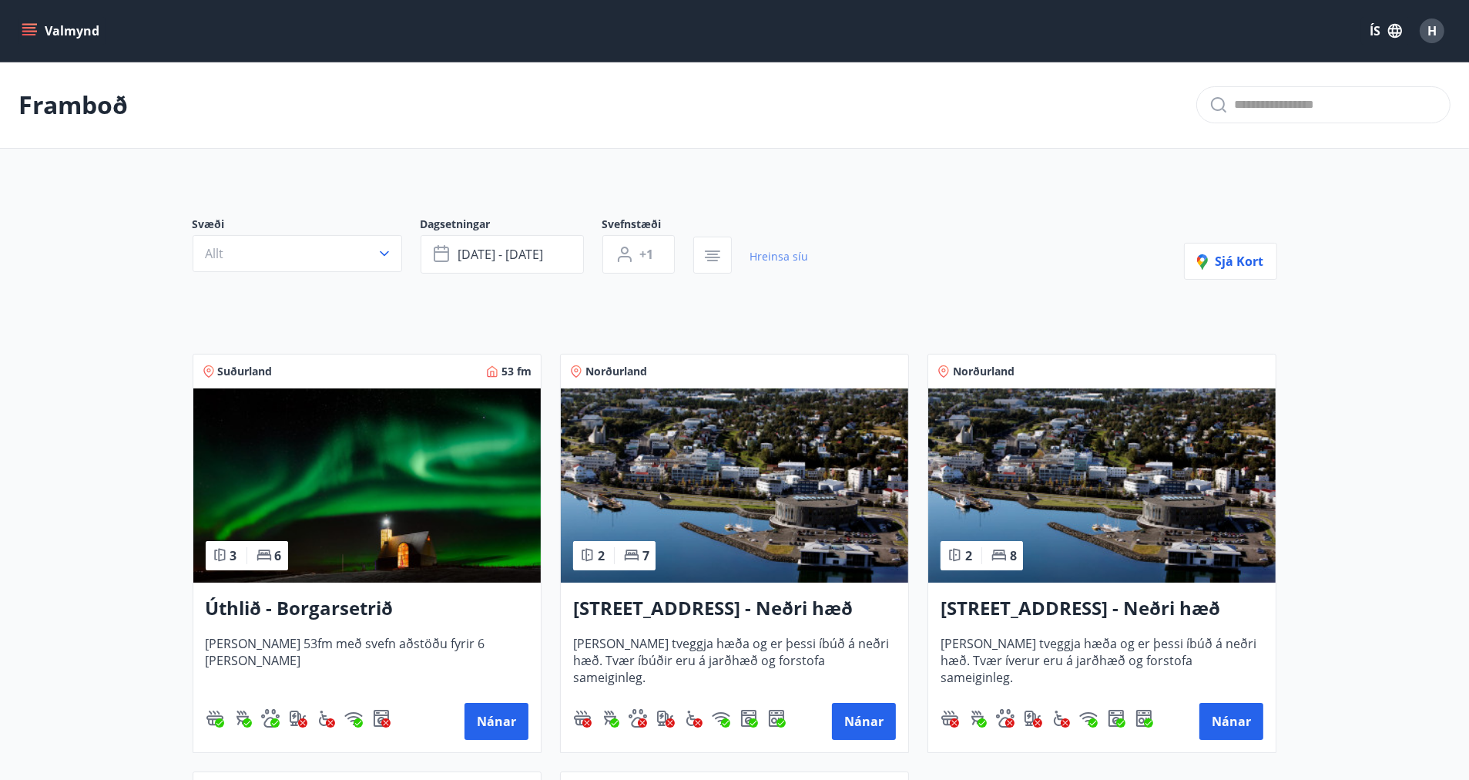
click at [804, 255] on link "Hreinsa síu" at bounding box center [779, 257] width 59 height 34
